Goal: Task Accomplishment & Management: Complete application form

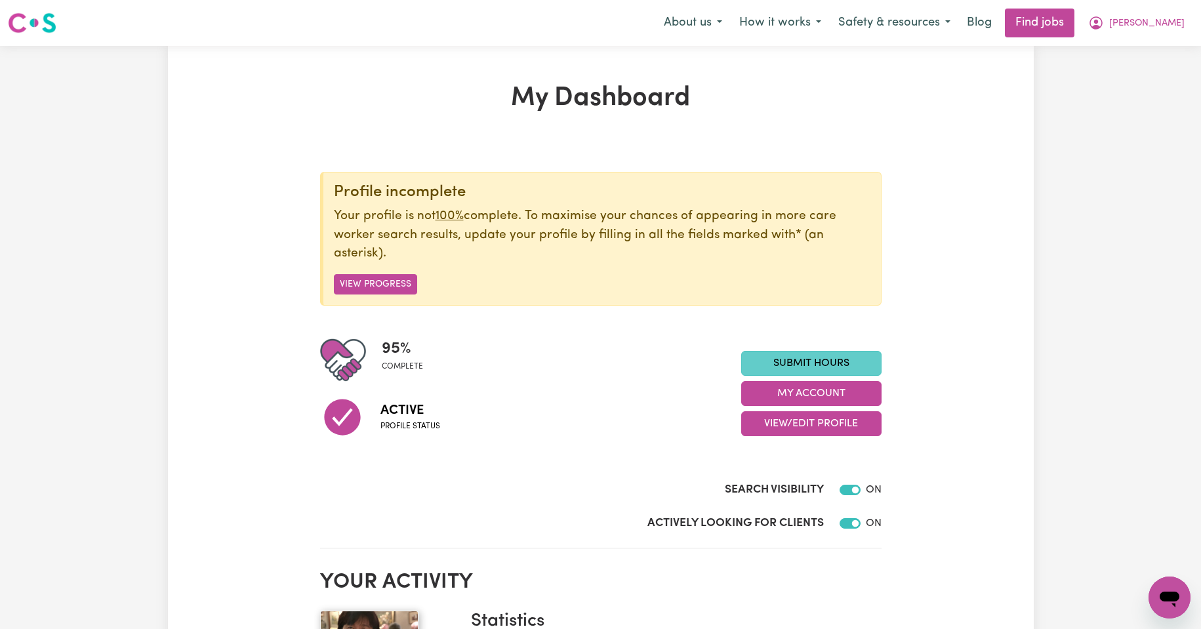
click at [798, 363] on link "Submit Hours" at bounding box center [811, 363] width 140 height 25
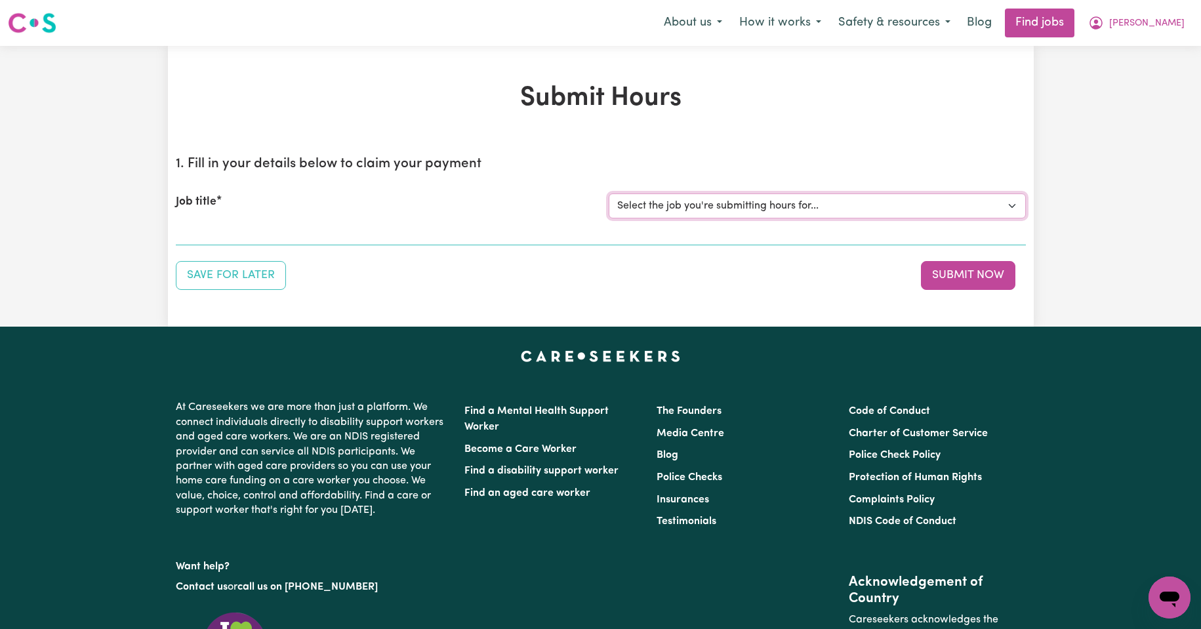
click at [1014, 206] on select "Select the job you're submitting hours for... [Kishore Hands Of Care] Support W…" at bounding box center [817, 205] width 417 height 25
select select "14320"
click at [609, 193] on select "Select the job you're submitting hours for... [Kishore Hands Of Care] Support W…" at bounding box center [817, 205] width 417 height 25
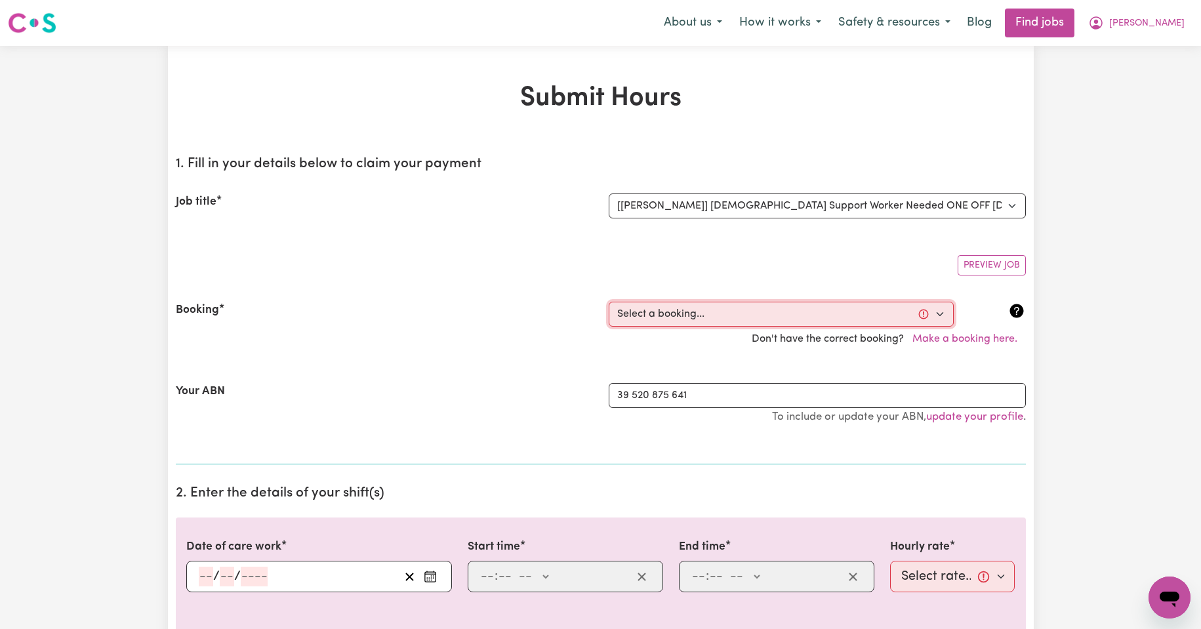
click at [940, 314] on select "Select a booking... [DATE] 08:00am to 09:30am (ONE-OFF) [DATE] 08:00am to 09:30…" at bounding box center [781, 314] width 345 height 25
select select "354683"
click at [609, 302] on select "Select a booking... [DATE] 08:00am to 09:30am (ONE-OFF) [DATE] 08:00am to 09:30…" at bounding box center [781, 314] width 345 height 25
type input "[DATE]"
type input "22"
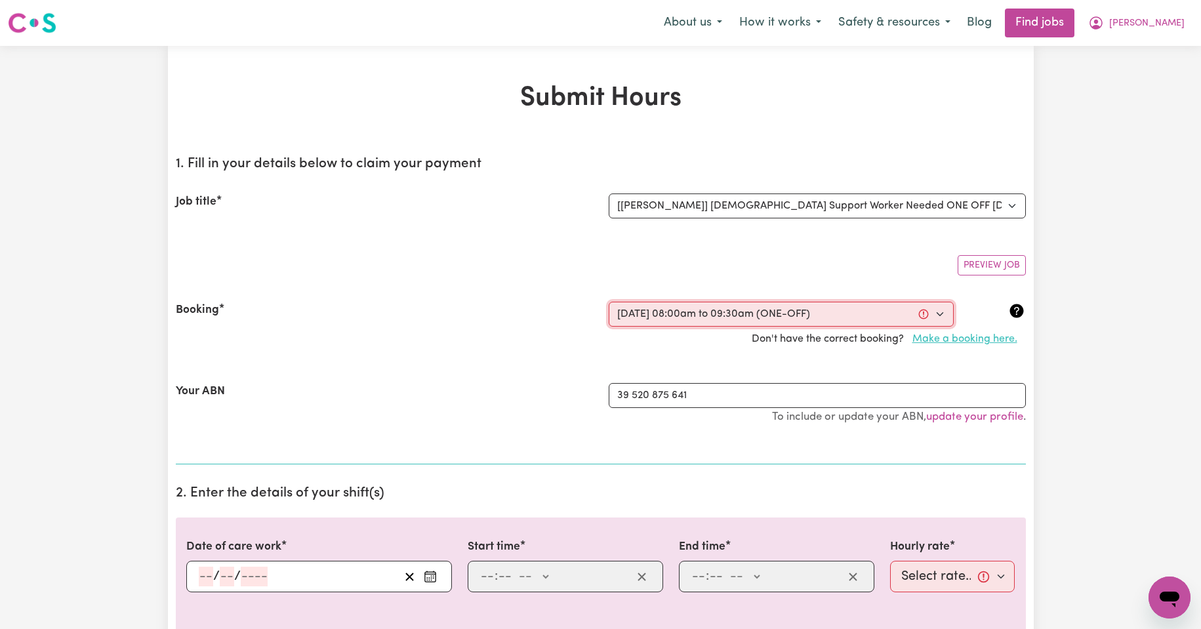
type input "8"
type input "2025"
type input "08:00"
type input "8"
type input "0"
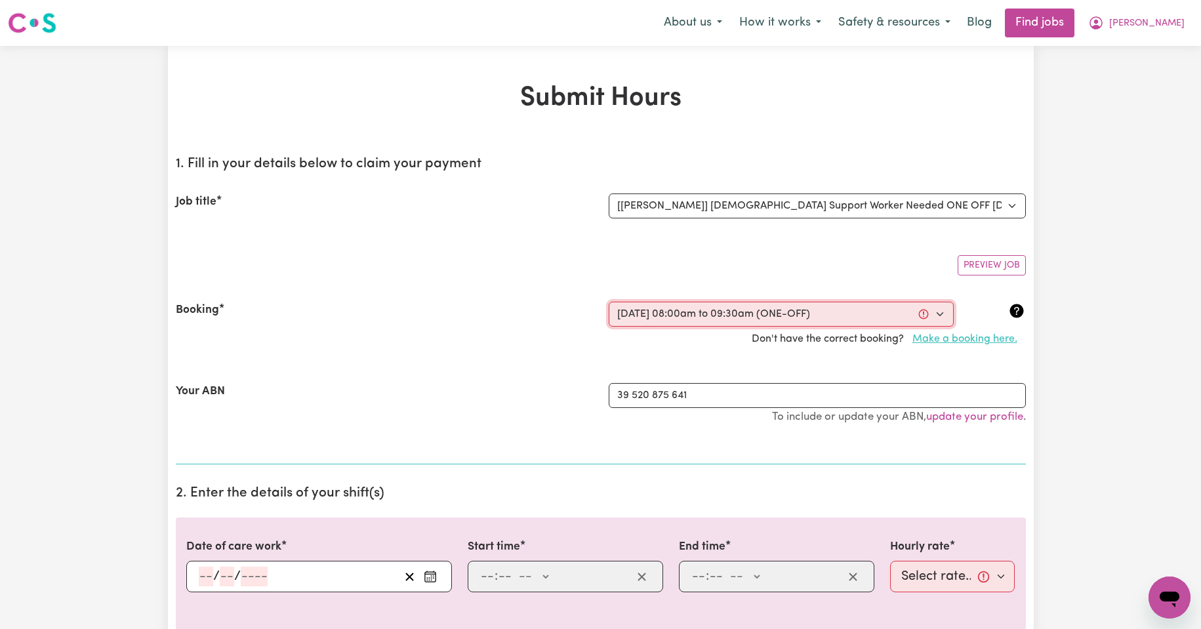
select select "am"
type input "09:30"
type input "9"
type input "30"
select select "am"
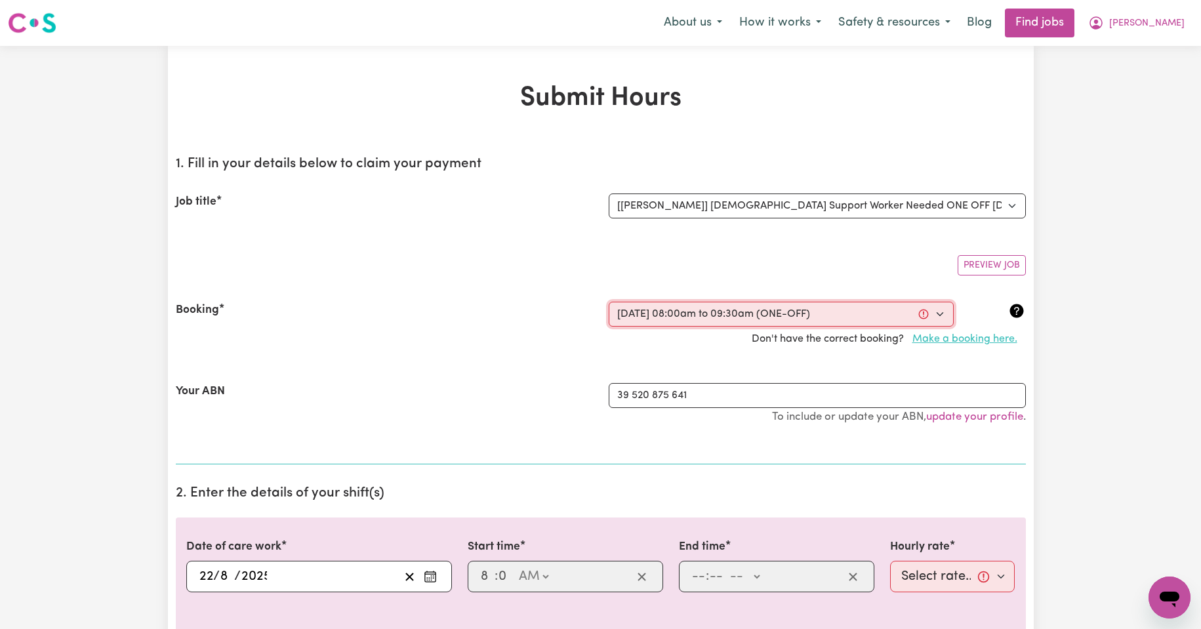
select select "50-Weekday"
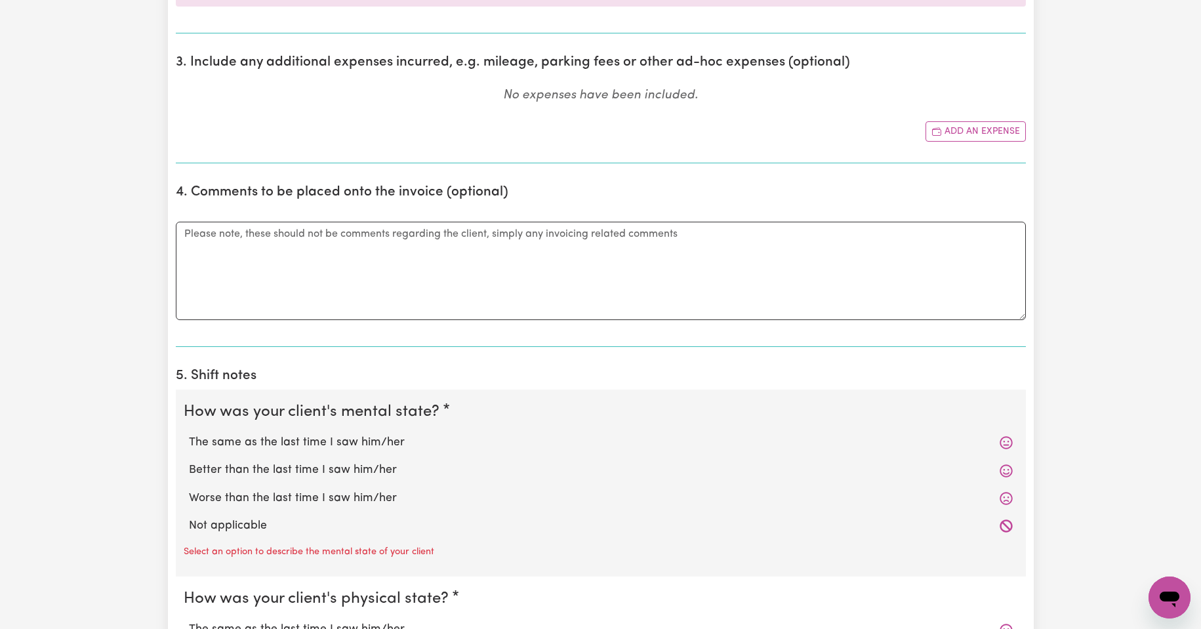
scroll to position [656, 0]
click at [375, 441] on label "The same as the last time I saw him/her" at bounding box center [601, 441] width 824 height 17
click at [189, 433] on input "The same as the last time I saw him/her" at bounding box center [188, 433] width 1 height 1
radio input "true"
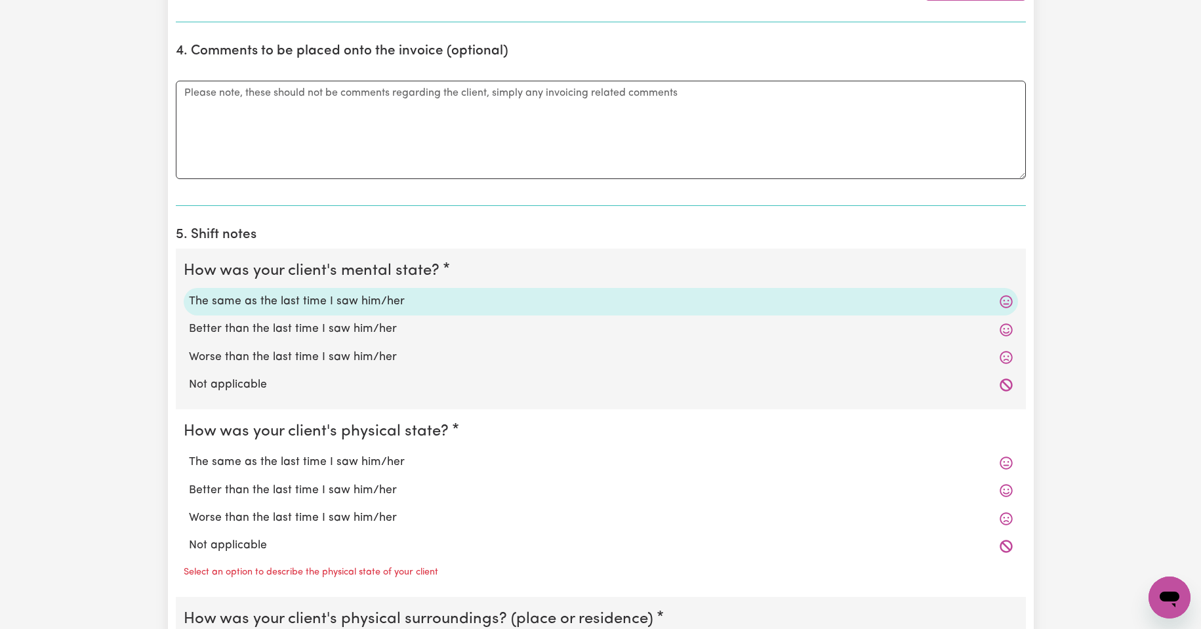
scroll to position [831, 0]
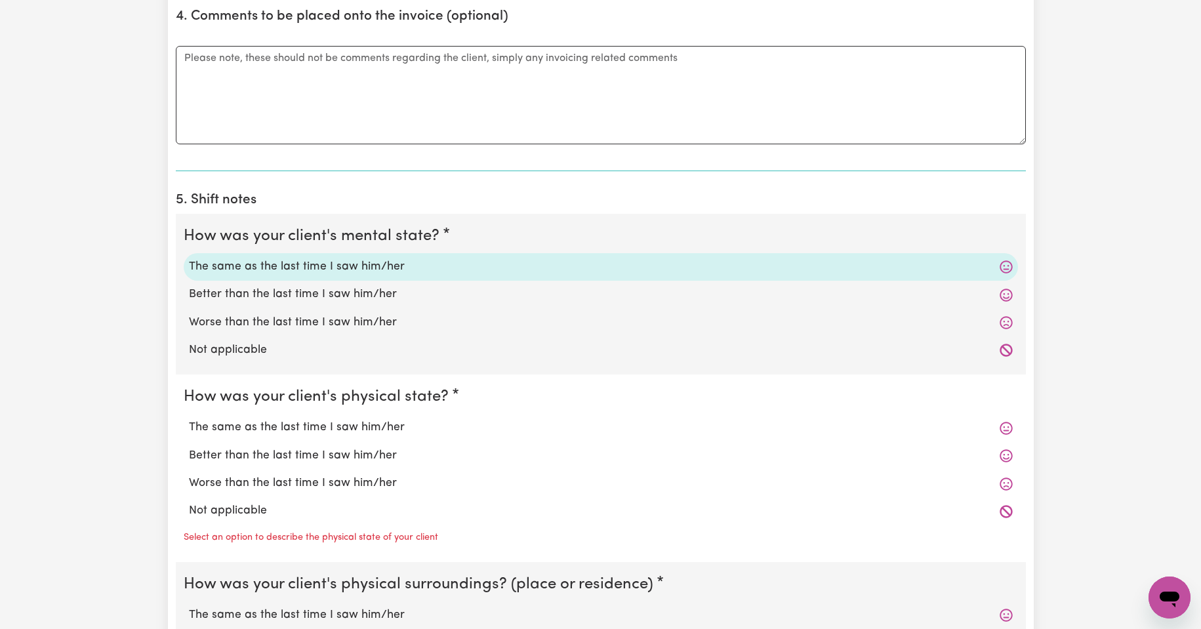
click at [370, 426] on label "The same as the last time I saw him/her" at bounding box center [601, 427] width 824 height 17
click at [189, 419] on input "The same as the last time I saw him/her" at bounding box center [188, 418] width 1 height 1
radio input "true"
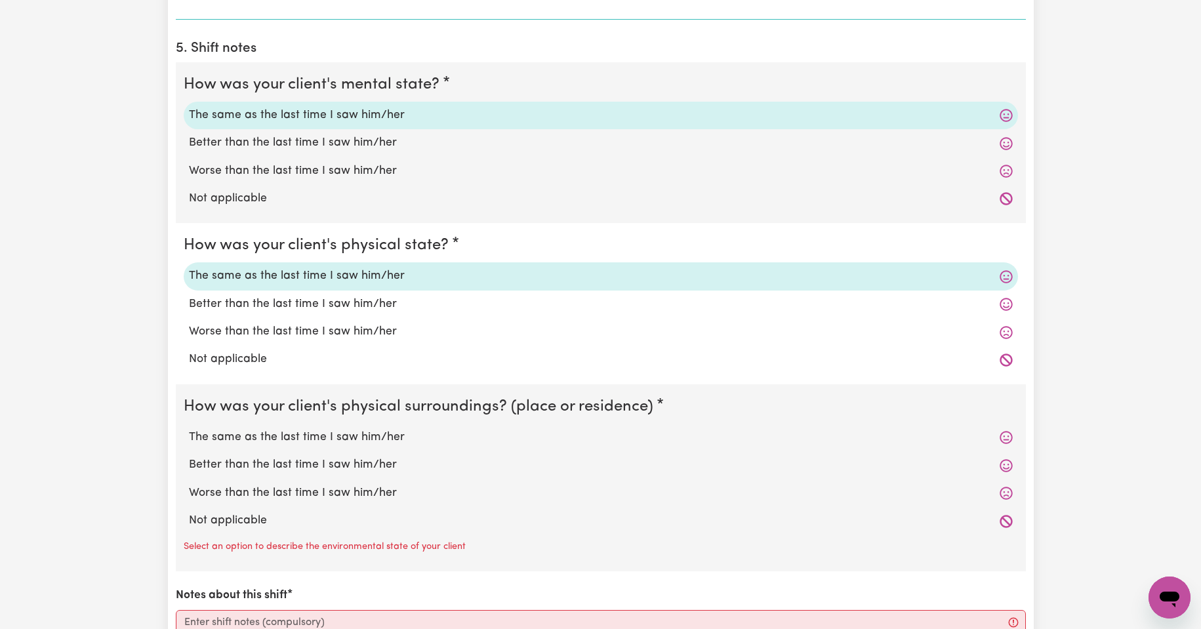
scroll to position [984, 0]
click at [364, 433] on label "The same as the last time I saw him/her" at bounding box center [601, 436] width 824 height 17
click at [330, 431] on label "The same as the last time I saw him/her" at bounding box center [601, 436] width 824 height 17
click at [189, 428] on input "The same as the last time I saw him/her" at bounding box center [188, 427] width 1 height 1
radio input "true"
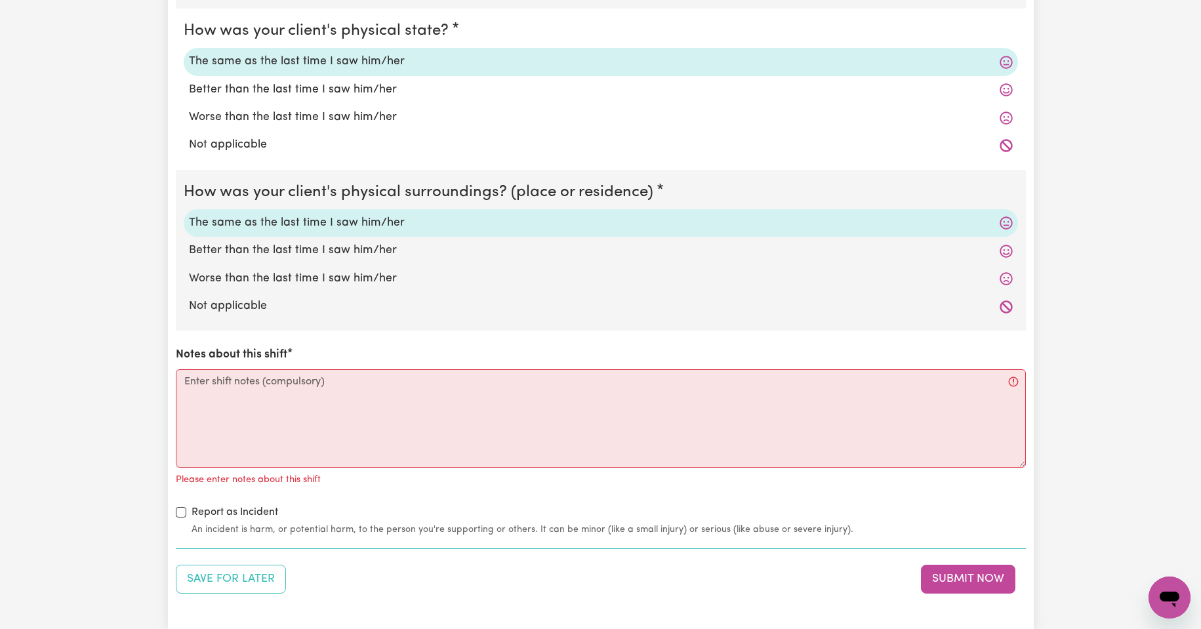
scroll to position [1202, 0]
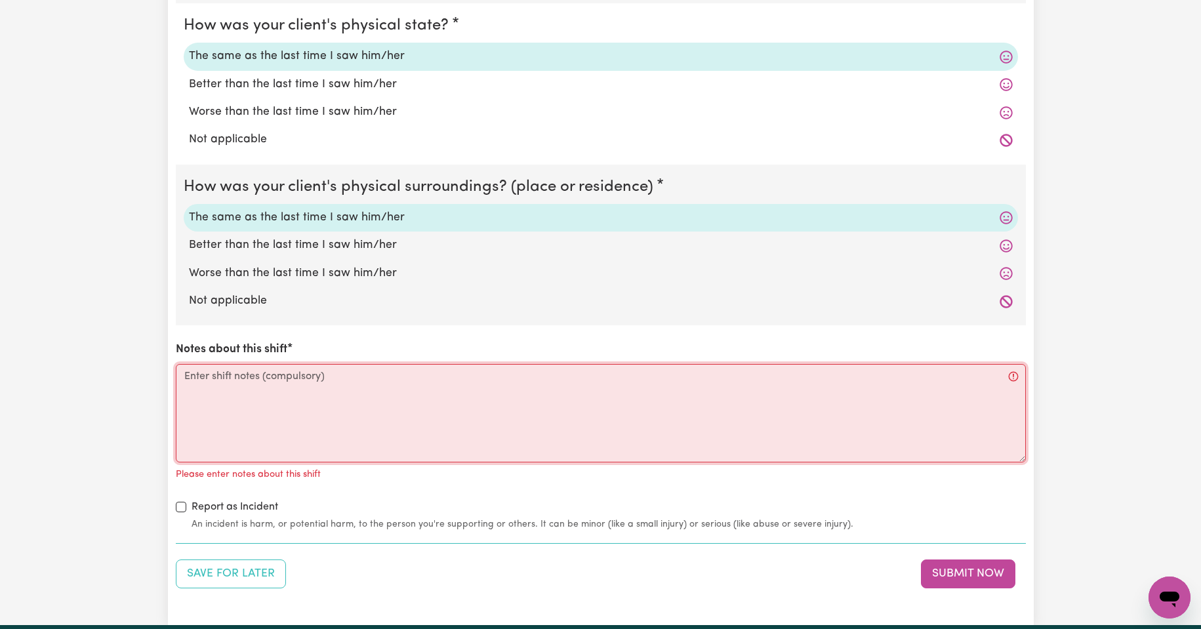
click at [218, 373] on textarea "Notes about this shift" at bounding box center [601, 413] width 850 height 98
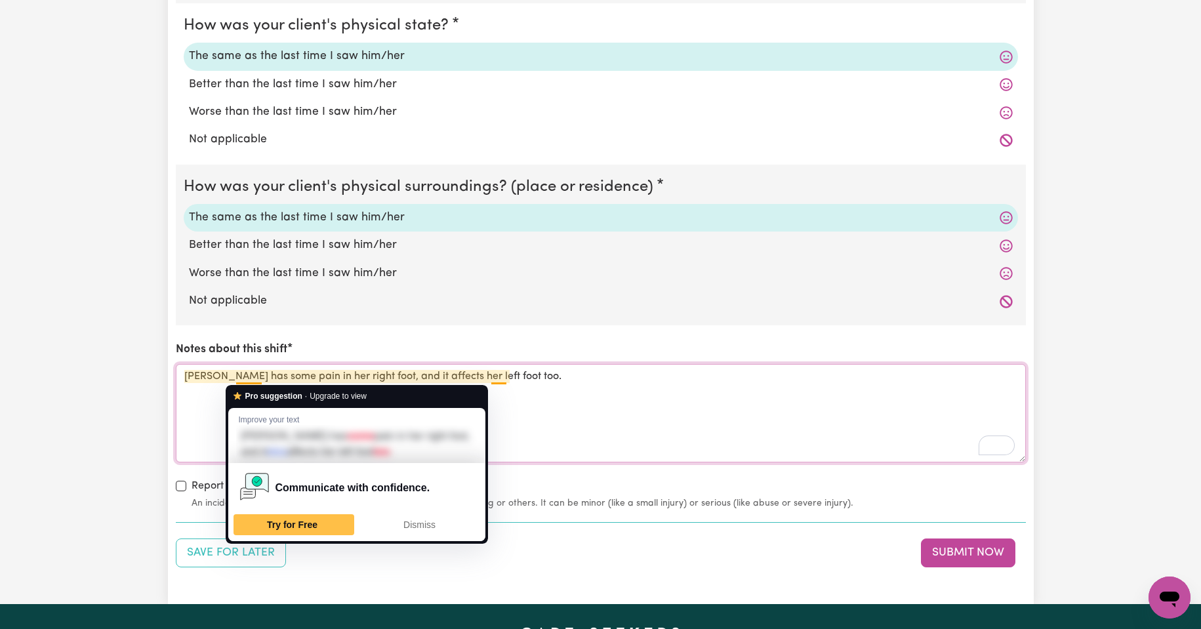
click at [201, 412] on textarea "[PERSON_NAME] has some pain in her right foot, and it affects her left foot too." at bounding box center [601, 413] width 850 height 98
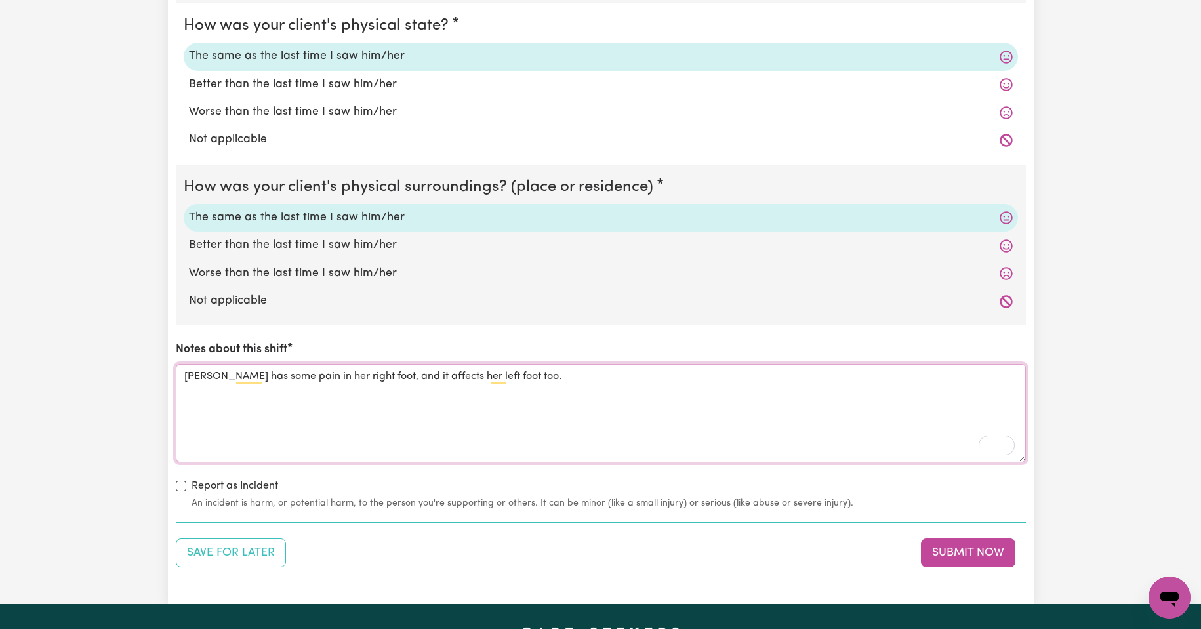
click at [520, 378] on textarea "[PERSON_NAME] has some pain in her right foot, and it affects her left foot too." at bounding box center [601, 413] width 850 height 98
type textarea "[PERSON_NAME] has some pain in her right foot, and it affects her left foot too."
click at [968, 550] on button "Submit Now" at bounding box center [968, 552] width 94 height 29
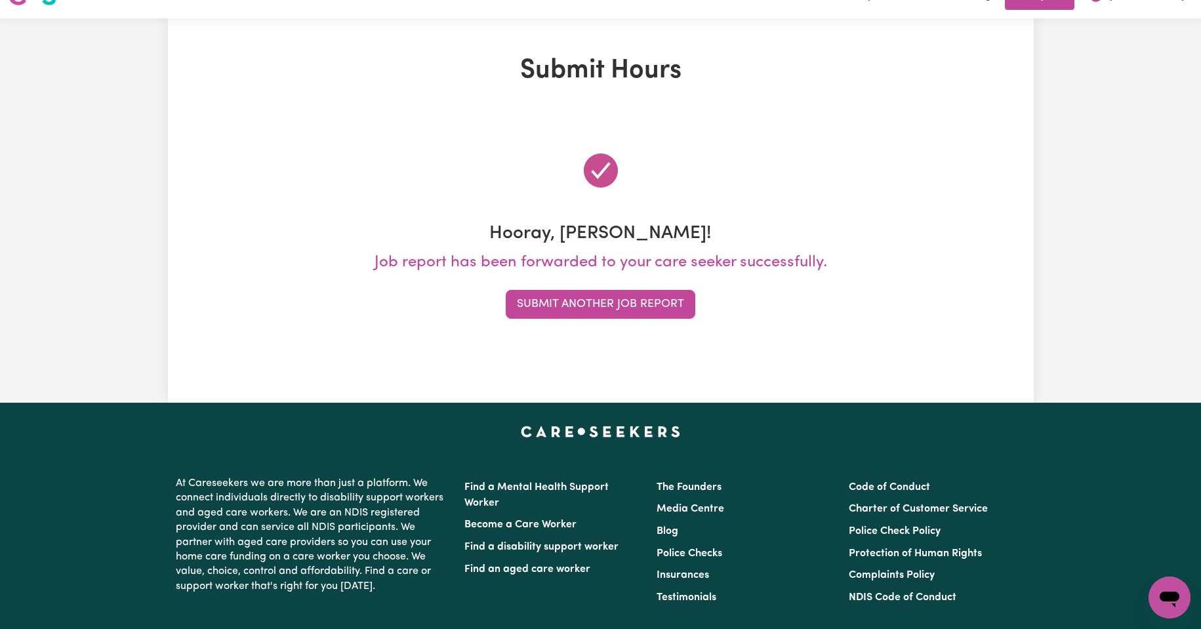
scroll to position [0, 0]
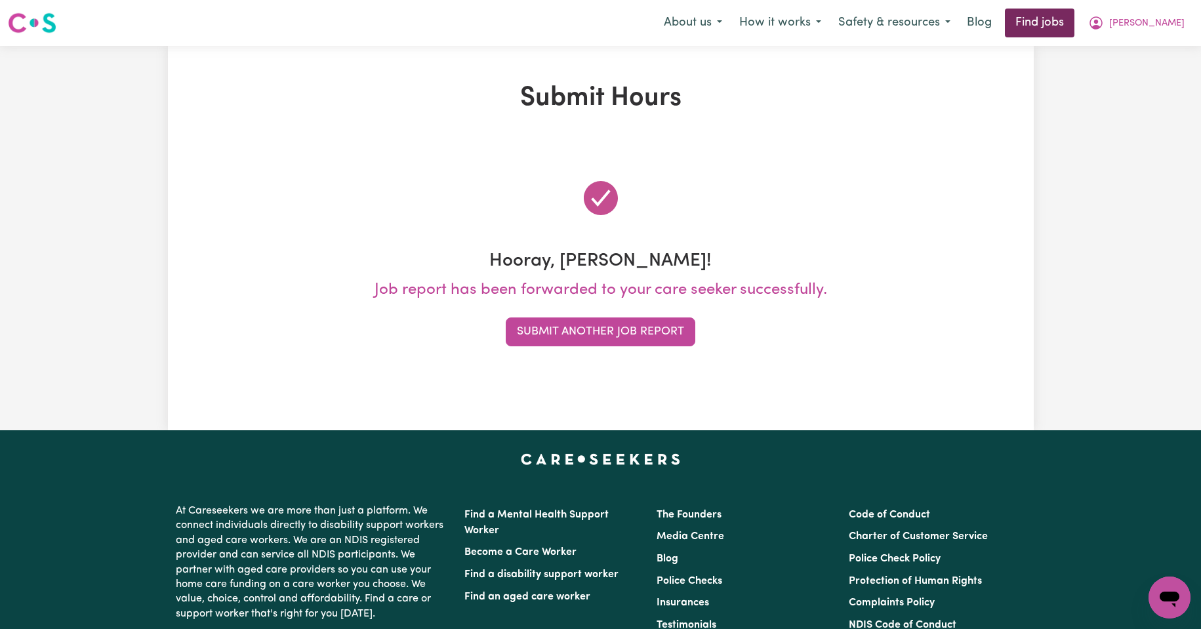
click at [1074, 19] on link "Find jobs" at bounding box center [1040, 23] width 70 height 29
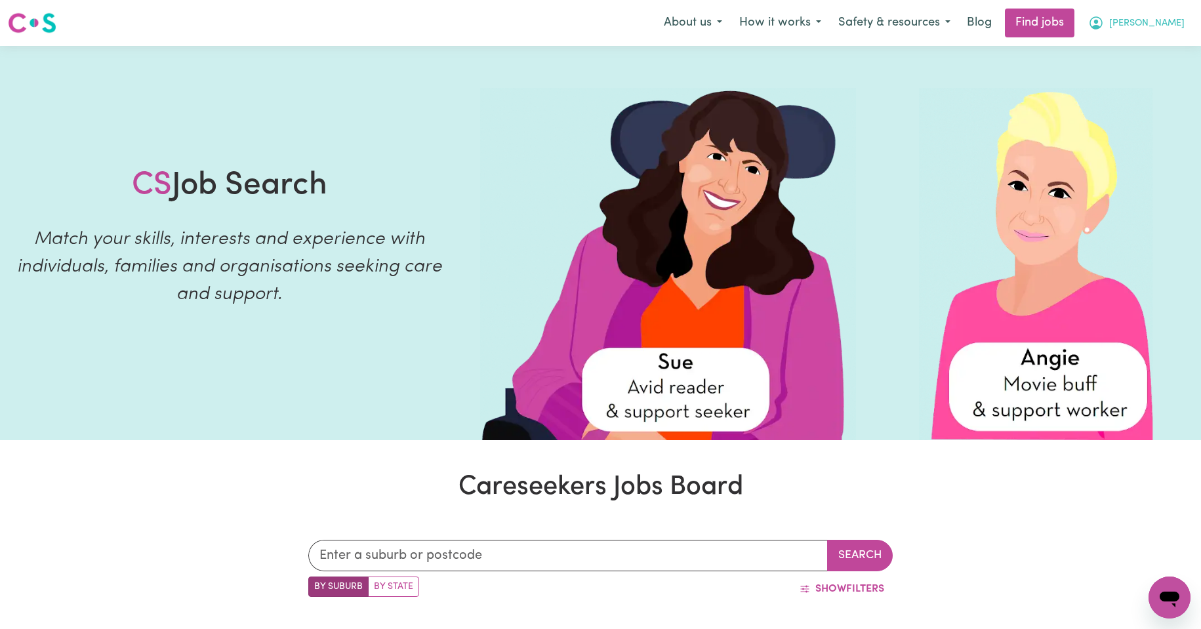
click at [1163, 23] on span "[PERSON_NAME]" at bounding box center [1146, 23] width 75 height 14
click at [1130, 50] on link "My Account" at bounding box center [1141, 51] width 104 height 25
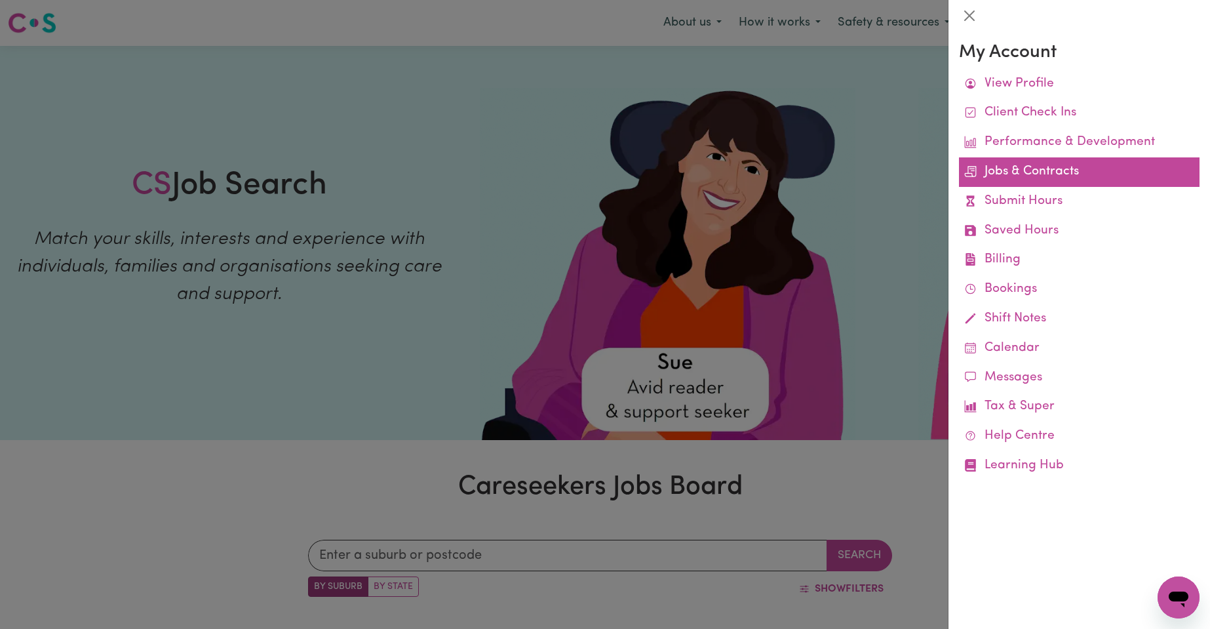
click at [1043, 169] on link "Jobs & Contracts" at bounding box center [1079, 172] width 241 height 30
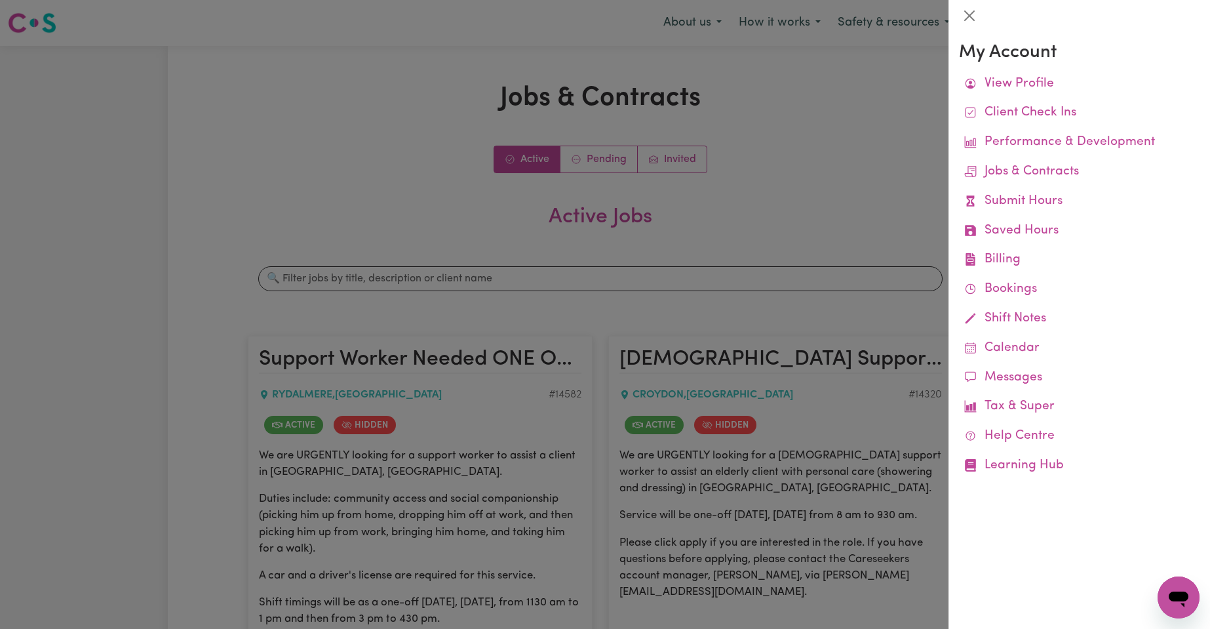
click at [820, 205] on div at bounding box center [605, 314] width 1210 height 629
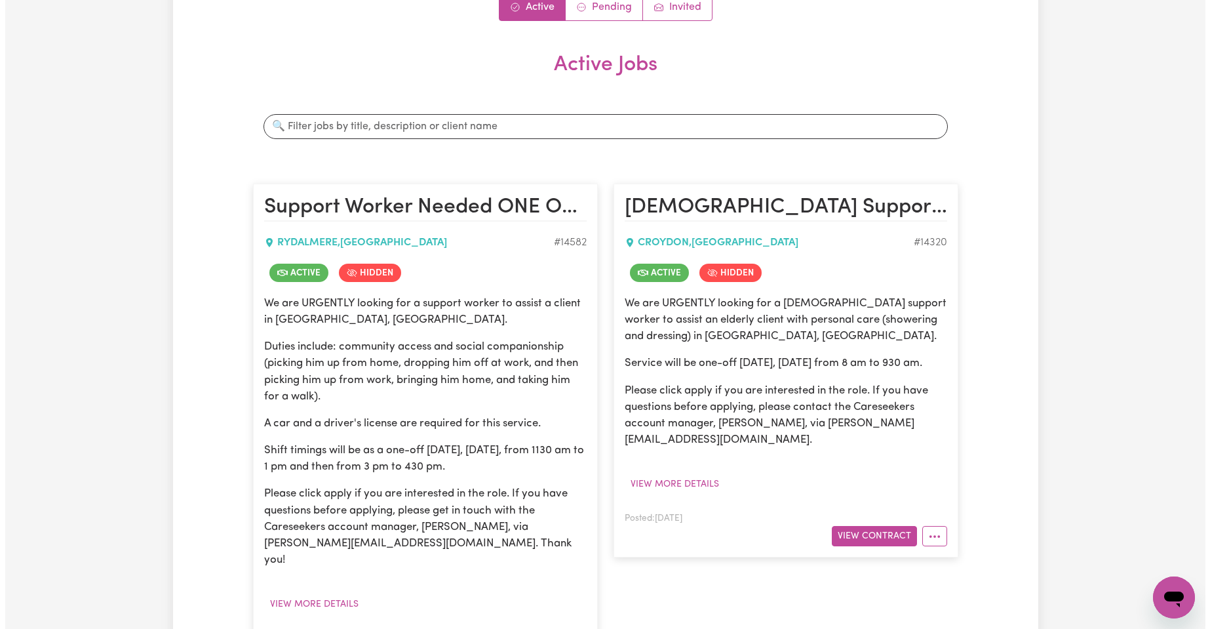
scroll to position [153, 0]
click at [883, 536] on button "View Contract" at bounding box center [869, 535] width 85 height 20
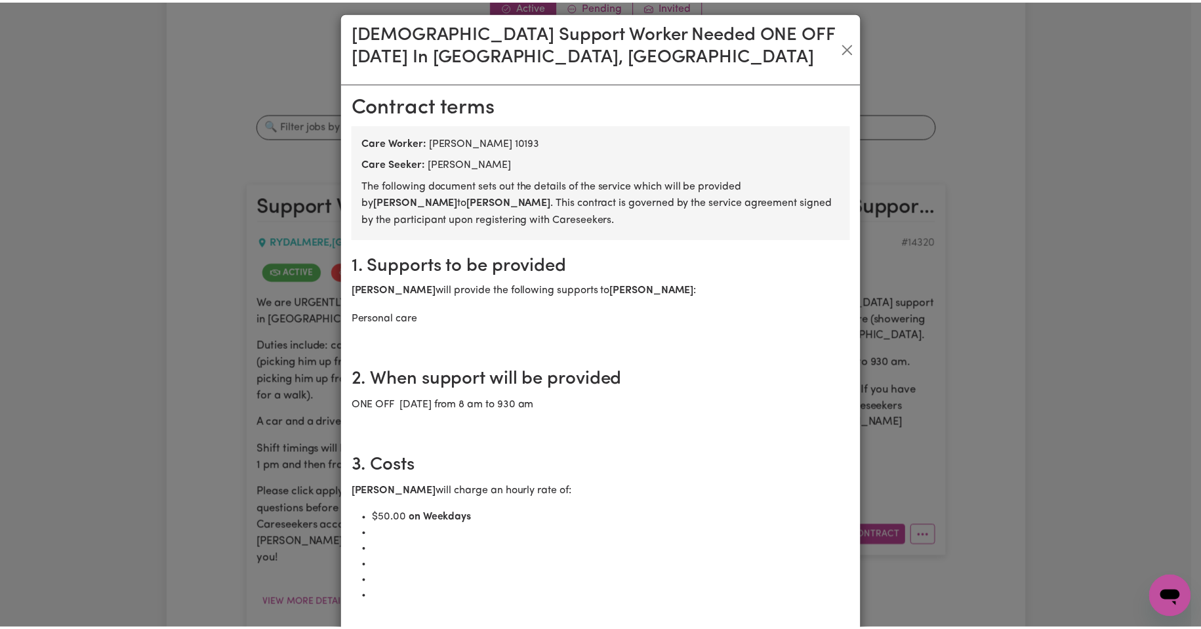
scroll to position [0, 0]
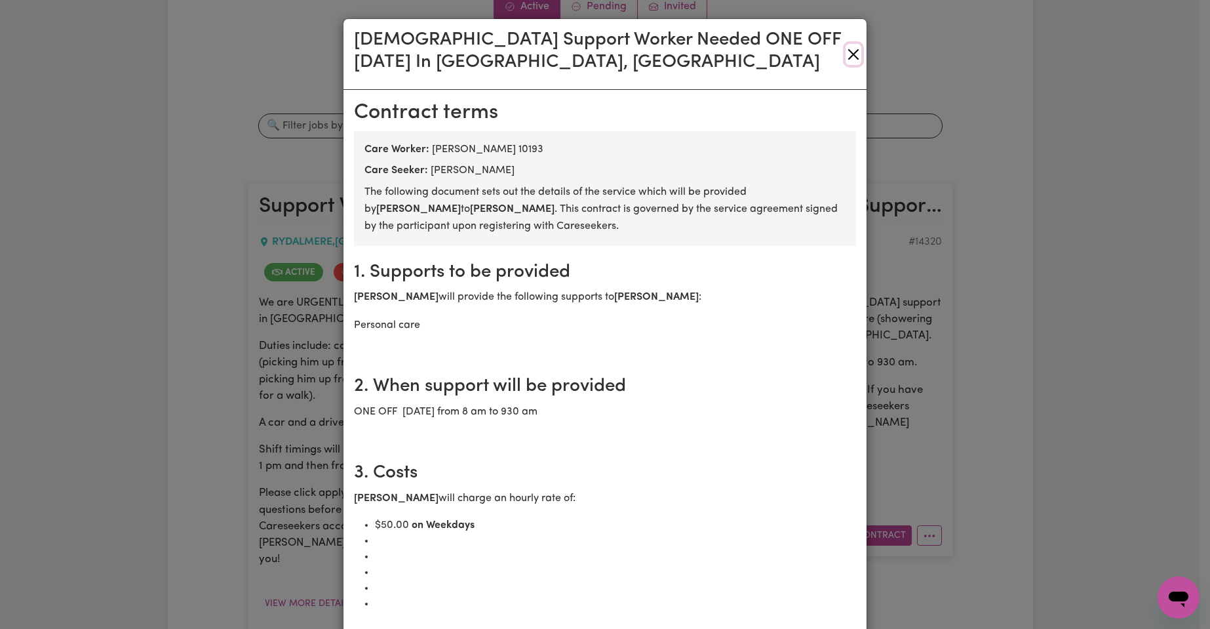
click at [846, 52] on button "Close" at bounding box center [854, 54] width 16 height 21
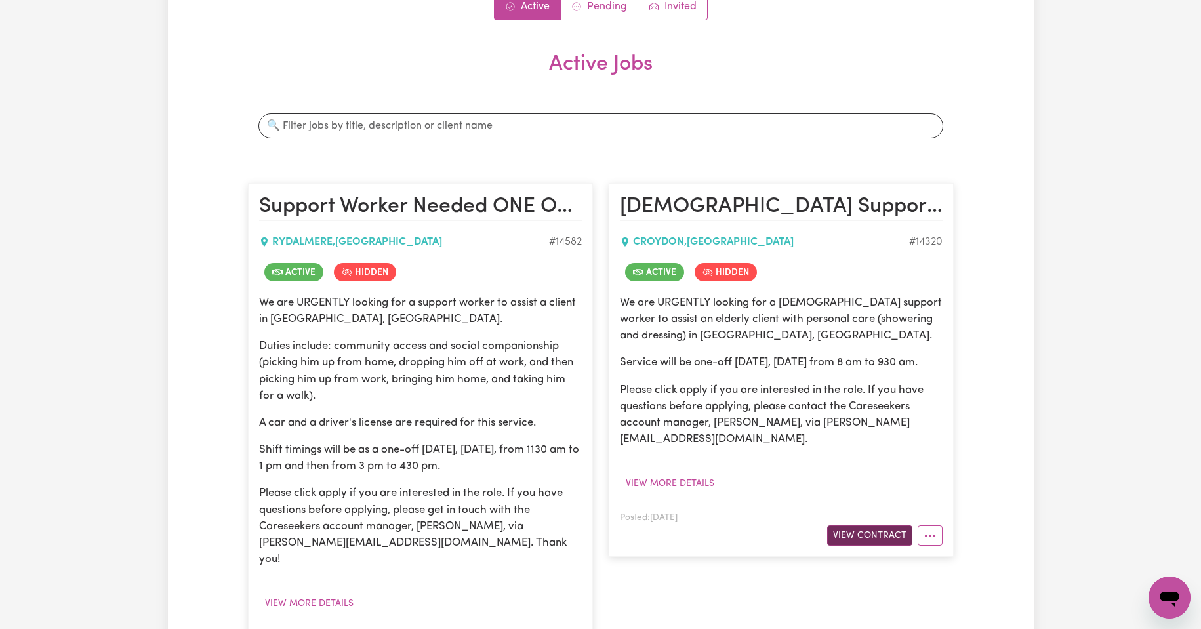
click at [872, 535] on button "View Contract" at bounding box center [869, 535] width 85 height 20
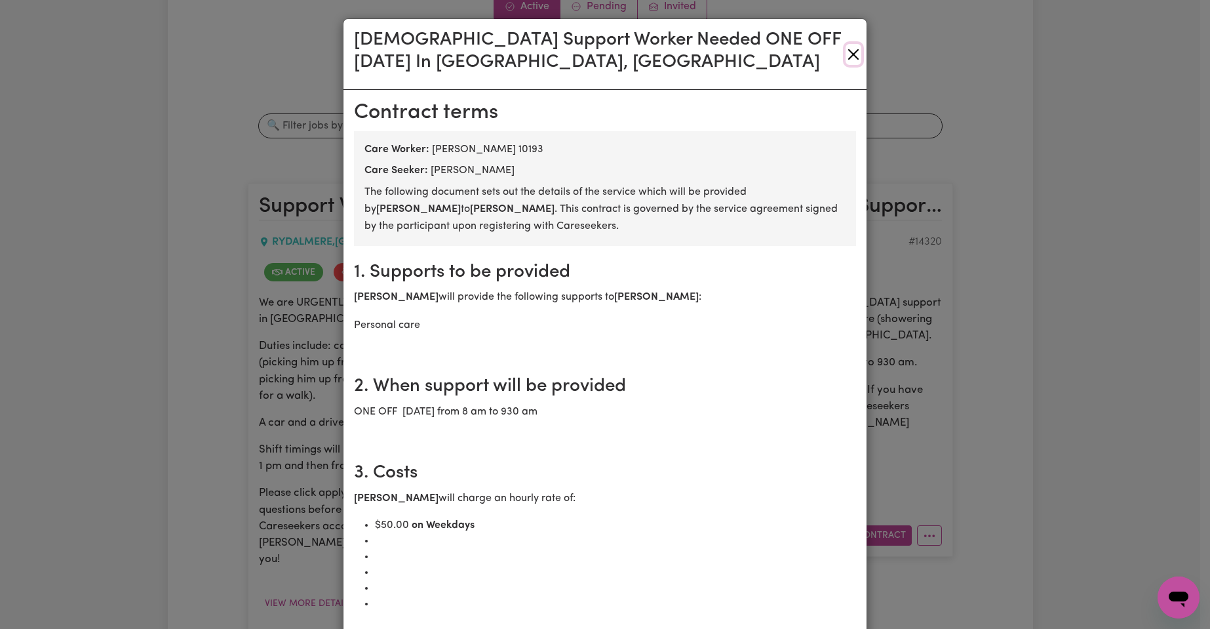
drag, startPoint x: 849, startPoint y: 54, endPoint x: 929, endPoint y: 107, distance: 96.0
click at [849, 54] on button "Close" at bounding box center [854, 54] width 16 height 21
